Goal: Find specific page/section: Find specific page/section

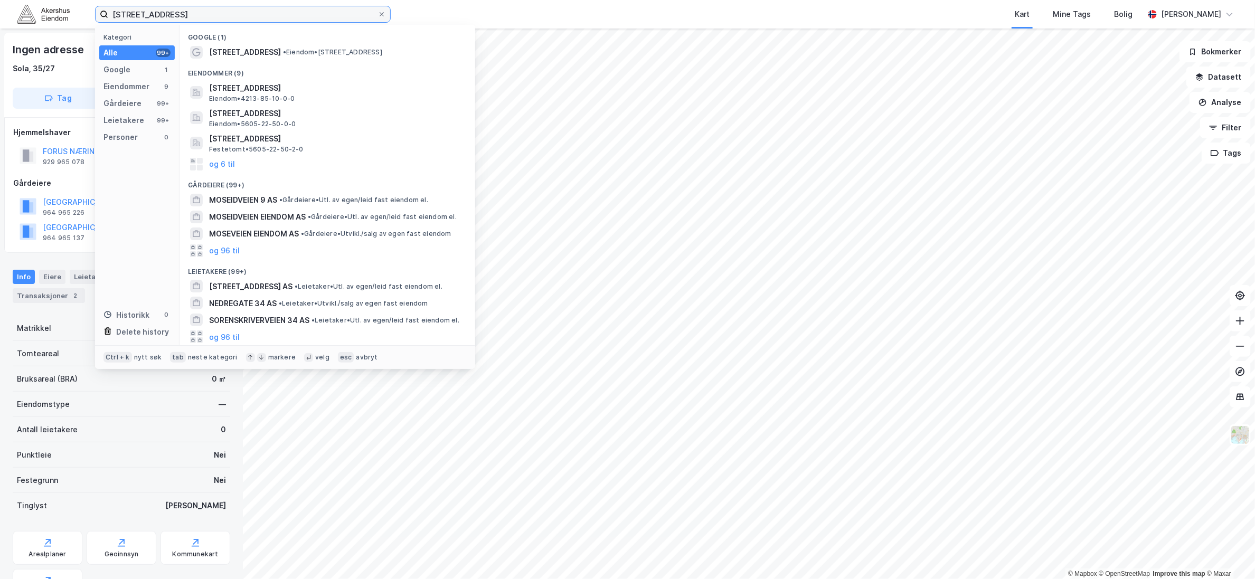
drag, startPoint x: 181, startPoint y: 19, endPoint x: 77, endPoint y: 15, distance: 104.1
click at [77, 15] on div "Moseidveien 34 Kategori Alle 99+ Google 1 Eiendommer 9 Gårdeiere 99+ Leietakere…" at bounding box center [627, 14] width 1255 height 29
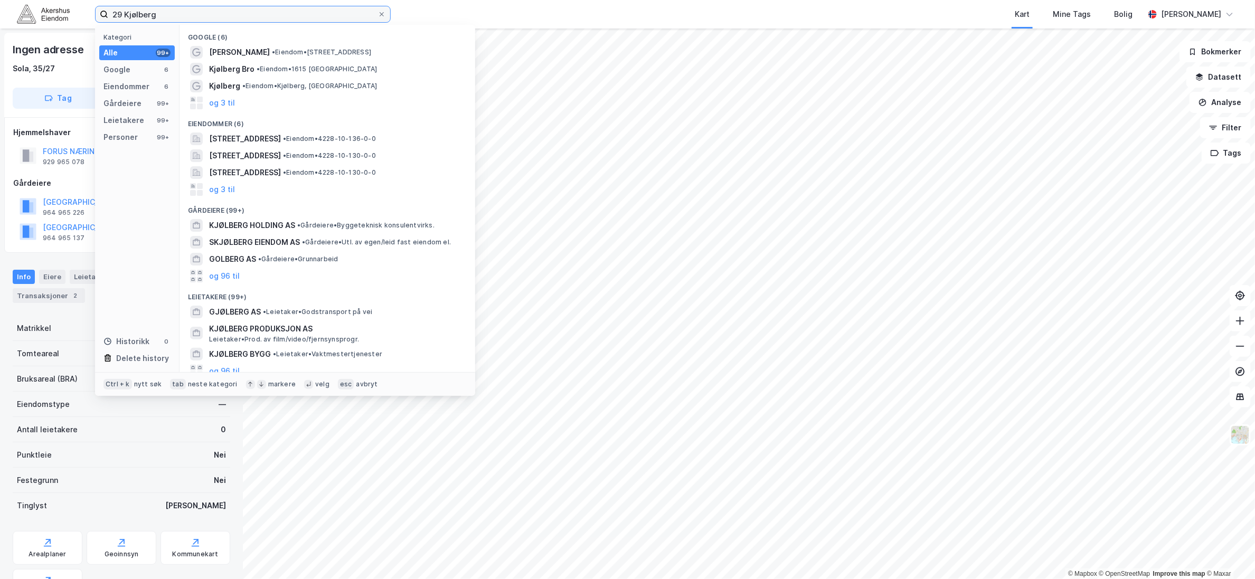
drag, startPoint x: 156, startPoint y: 15, endPoint x: 129, endPoint y: 12, distance: 26.6
click at [125, 12] on input "29 Kjølberg" at bounding box center [242, 14] width 269 height 16
click at [156, 11] on input "29 Kjølberg" at bounding box center [242, 14] width 269 height 16
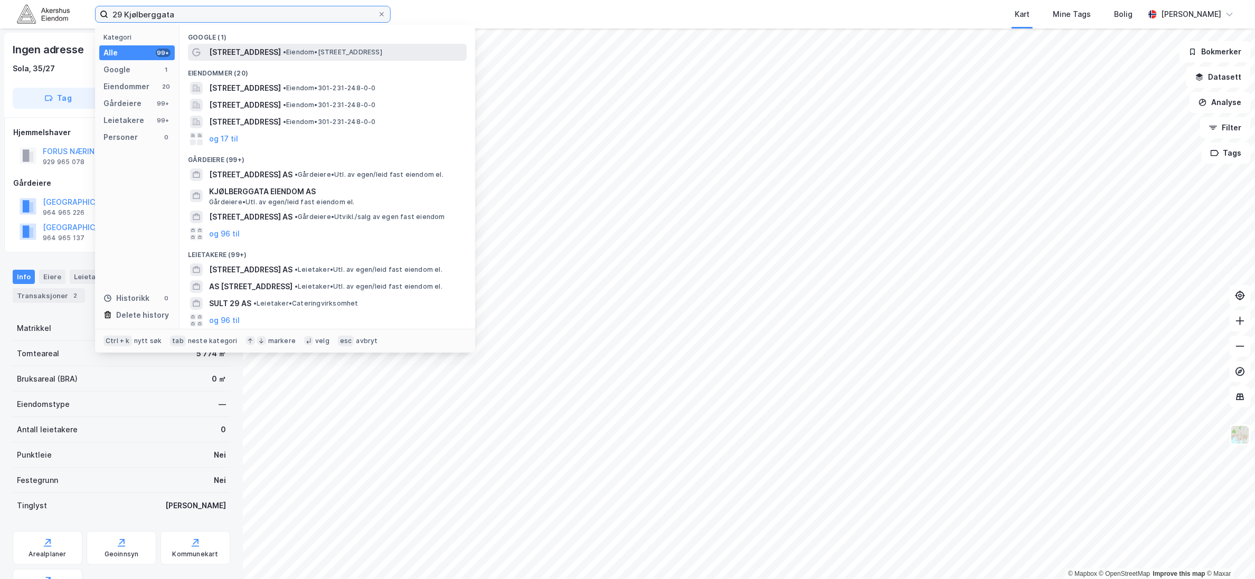
type input "29 Kjølberggata"
click at [247, 54] on span "[STREET_ADDRESS]" at bounding box center [245, 52] width 72 height 13
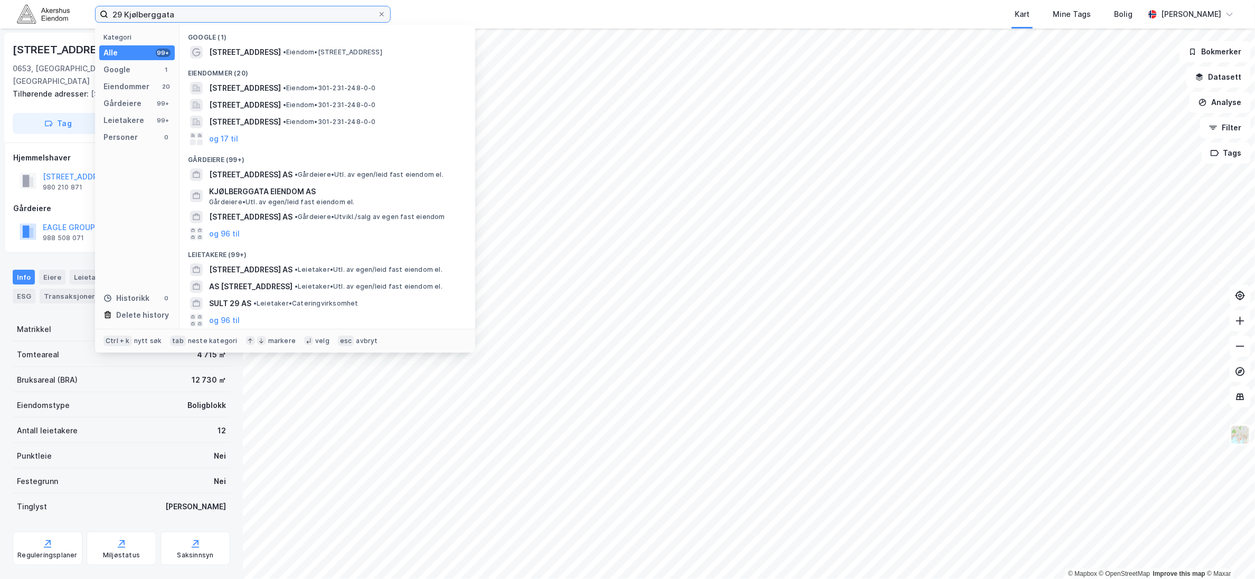
drag, startPoint x: 196, startPoint y: 17, endPoint x: 88, endPoint y: 14, distance: 108.3
click at [88, 14] on div "29 Kjølberggata Kategori Alle 99+ Google 1 Eiendommer 20 Gårdeiere 99+ Leietake…" at bounding box center [627, 14] width 1255 height 29
